Goal: Transaction & Acquisition: Purchase product/service

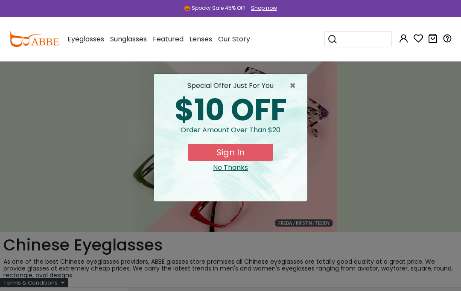
click at [360, 36] on input "search" at bounding box center [362, 39] width 51 height 15
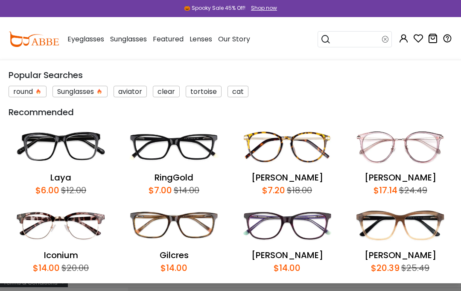
click at [362, 37] on input "search" at bounding box center [356, 39] width 51 height 15
click at [361, 35] on input "search" at bounding box center [356, 39] width 51 height 15
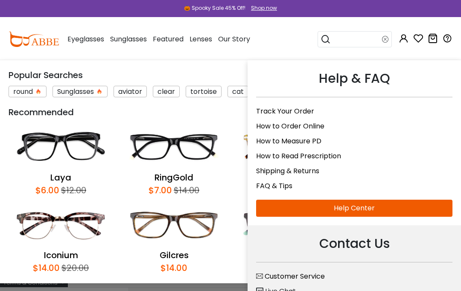
click at [306, 170] on link "Shipping & Returns" at bounding box center [287, 171] width 63 height 10
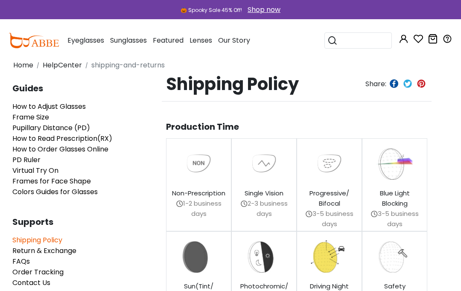
scroll to position [0, 11]
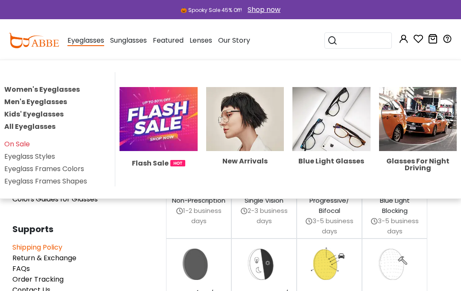
click at [84, 47] on div "Eyeglasses Women's Eyeglasses Men's Eyeglasses Kids' Eyeglasses All Eyeglasses …" at bounding box center [85, 40] width 37 height 43
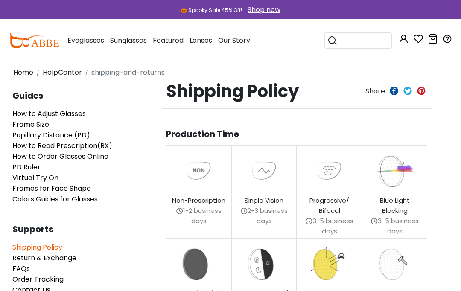
click at [91, 38] on span "Eyeglasses" at bounding box center [85, 40] width 37 height 10
click at [85, 45] on div "Eyeglasses Women's Eyeglasses Men's Eyeglasses Kids' Eyeglasses All Eyeglasses …" at bounding box center [85, 40] width 37 height 43
click at [84, 38] on span "Eyeglasses" at bounding box center [85, 40] width 37 height 10
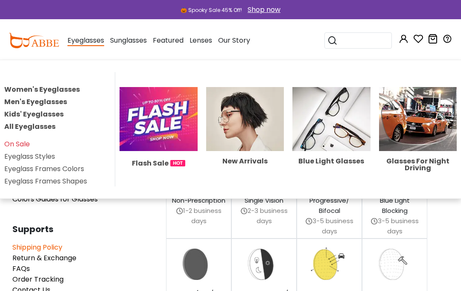
click at [421, 139] on img at bounding box center [418, 119] width 78 height 64
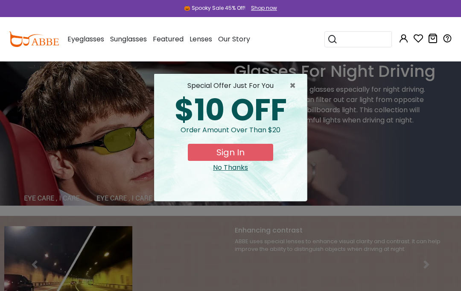
click at [295, 89] on span "×" at bounding box center [294, 86] width 11 height 10
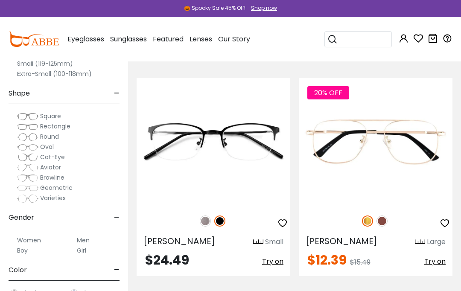
scroll to position [947, 0]
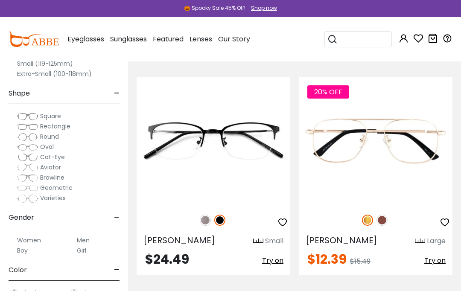
click at [0, 0] on img at bounding box center [0, 0] width 0 height 0
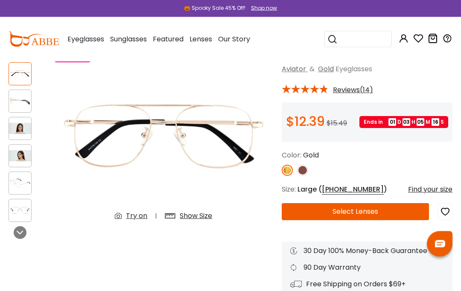
scroll to position [58, 0]
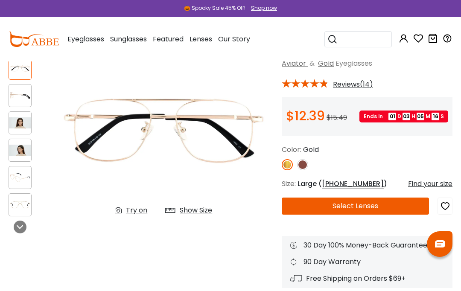
click at [407, 203] on button "Select Lenses" at bounding box center [355, 206] width 147 height 17
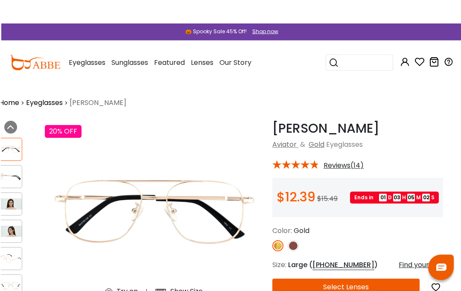
scroll to position [0, 0]
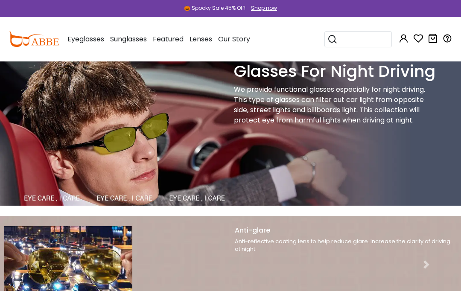
click at [415, 240] on link "Next" at bounding box center [426, 264] width 69 height 97
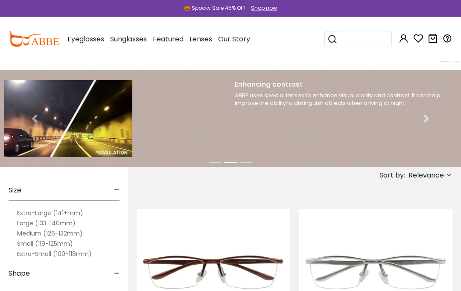
scroll to position [124, 0]
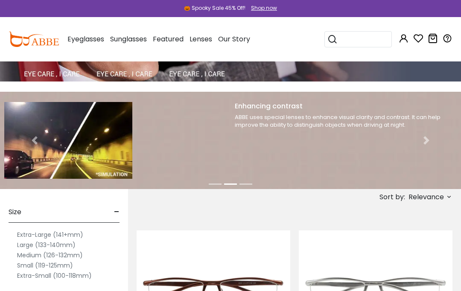
click at [424, 144] on span at bounding box center [426, 140] width 9 height 9
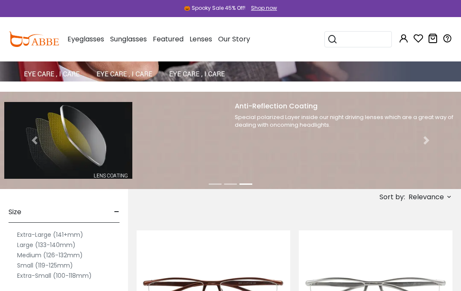
click at [429, 143] on span at bounding box center [426, 140] width 9 height 9
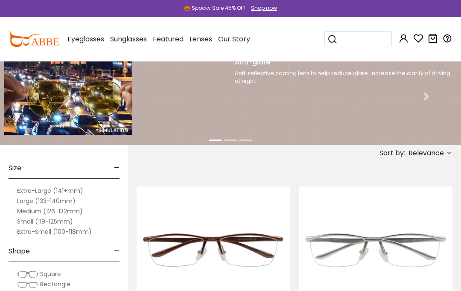
scroll to position [180, 0]
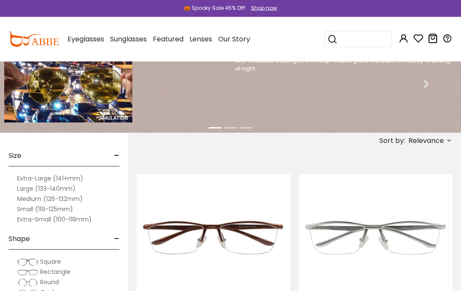
click at [32, 196] on label "Medium (126-132mm)" at bounding box center [50, 199] width 66 height 10
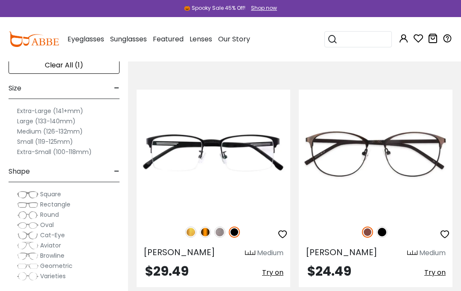
scroll to position [264, 0]
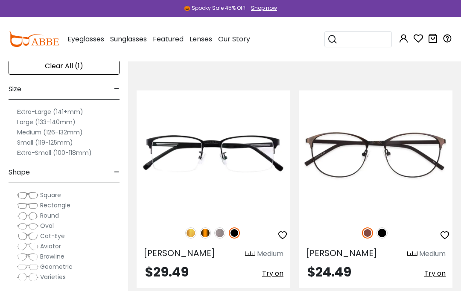
click at [0, 0] on img at bounding box center [0, 0] width 0 height 0
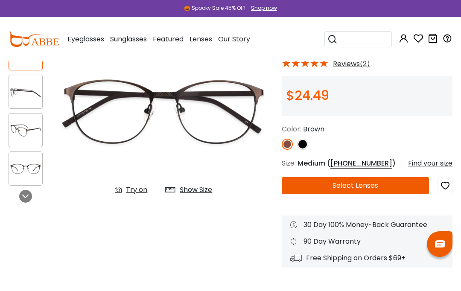
scroll to position [79, 0]
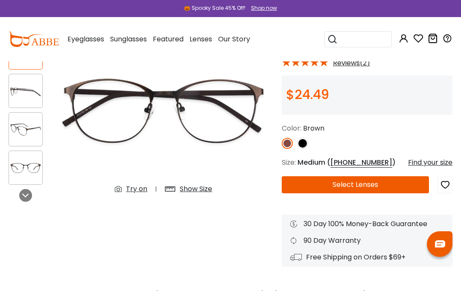
click at [413, 180] on button "Select Lenses" at bounding box center [355, 184] width 147 height 17
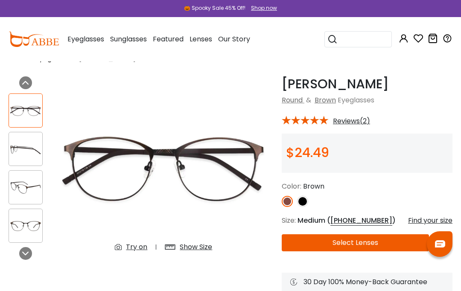
scroll to position [20, 0]
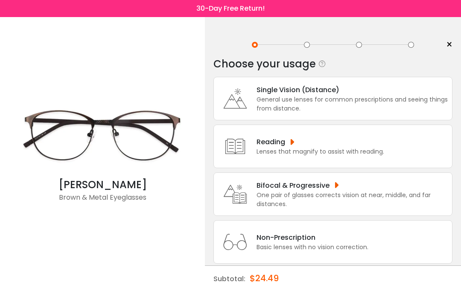
scroll to position [36, 0]
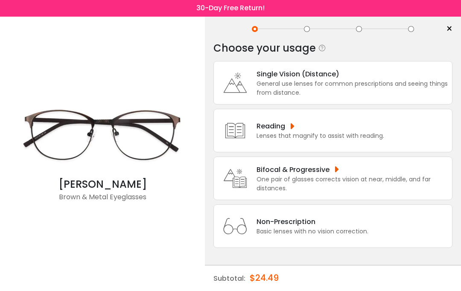
click at [391, 80] on div "General use lenses for common prescriptions and seeing things from distance." at bounding box center [351, 89] width 191 height 18
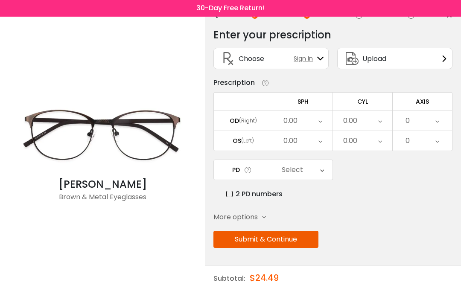
click at [299, 239] on button "Submit & Continue" at bounding box center [265, 239] width 105 height 17
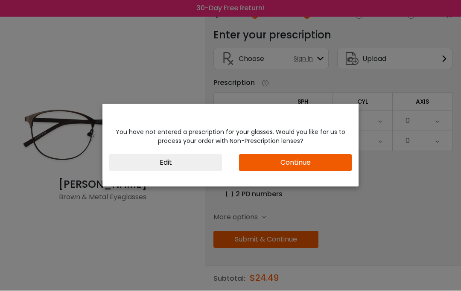
click at [201, 167] on button "Edit" at bounding box center [165, 162] width 113 height 17
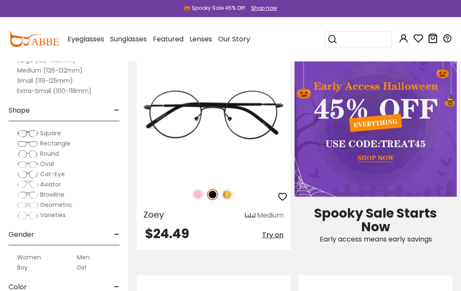
scroll to position [750, 0]
click at [48, 192] on span "Browline" at bounding box center [52, 194] width 24 height 9
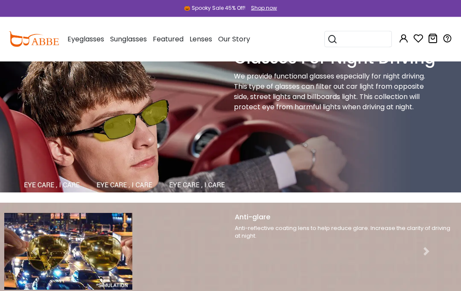
scroll to position [11, 0]
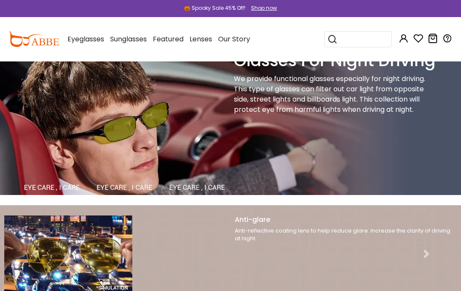
click at [360, 99] on div "We provide functional glasses especially for night driving. This type of glasse…" at bounding box center [334, 94] width 201 height 41
click at [319, 93] on div "We provide functional glasses especially for night driving. This type of glasse…" at bounding box center [334, 94] width 201 height 41
click at [222, 183] on img at bounding box center [230, 123] width 461 height 144
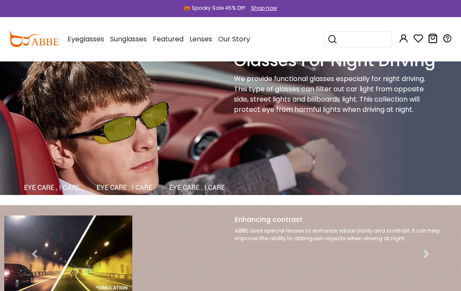
click at [279, 110] on div "We provide functional glasses especially for night driving. This type of glasse…" at bounding box center [334, 94] width 201 height 41
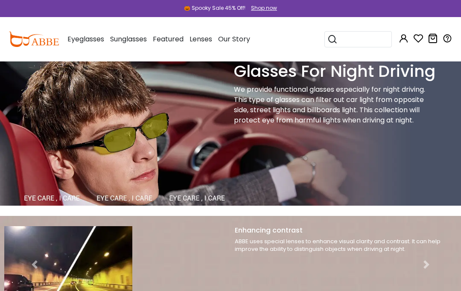
click at [332, 134] on div "Glasses For Night Driving We provide functional glasses especially for night dr…" at bounding box center [345, 133] width 230 height 144
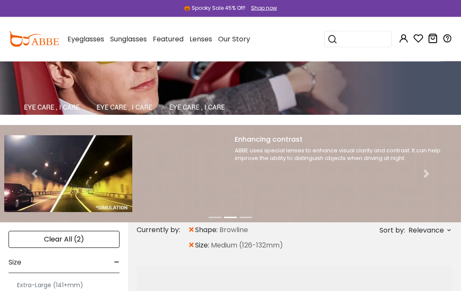
scroll to position [91, 0]
click at [423, 174] on span at bounding box center [426, 173] width 9 height 9
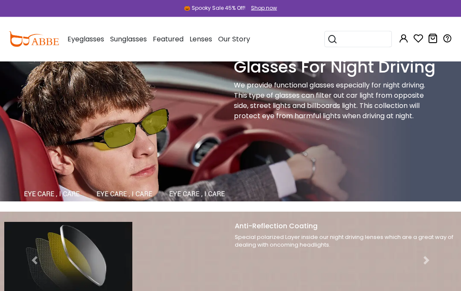
scroll to position [0, 0]
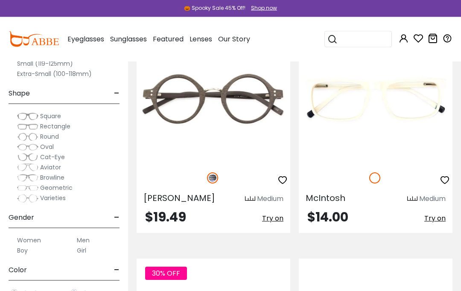
scroll to position [1637, 0]
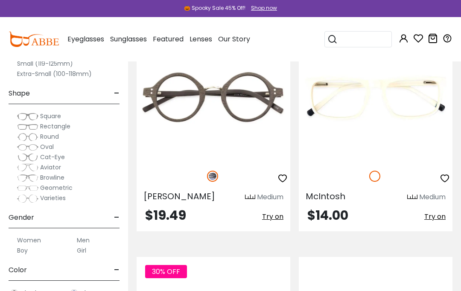
click at [30, 127] on img at bounding box center [27, 126] width 21 height 9
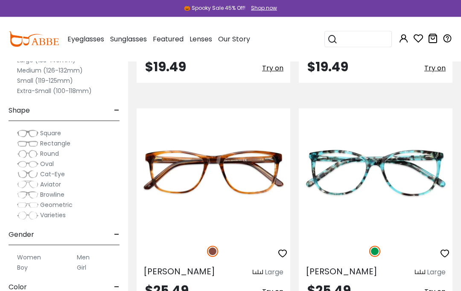
scroll to position [2936, 0]
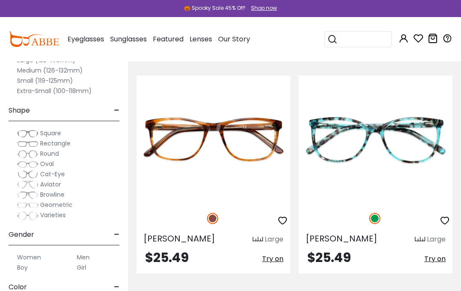
click at [0, 0] on img at bounding box center [0, 0] width 0 height 0
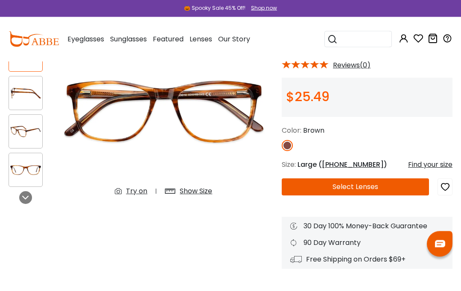
scroll to position [91, 0]
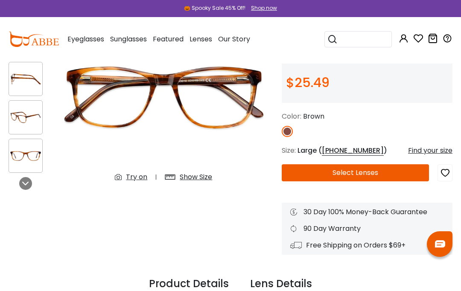
click at [130, 177] on div "Try on" at bounding box center [136, 177] width 21 height 10
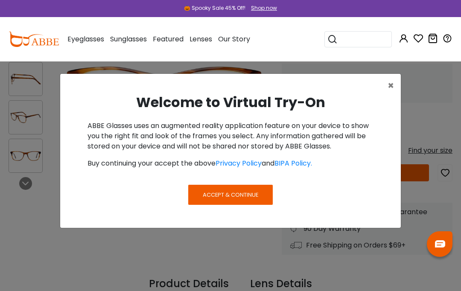
click at [388, 84] on span "×" at bounding box center [390, 85] width 6 height 14
